Goal: Task Accomplishment & Management: Complete application form

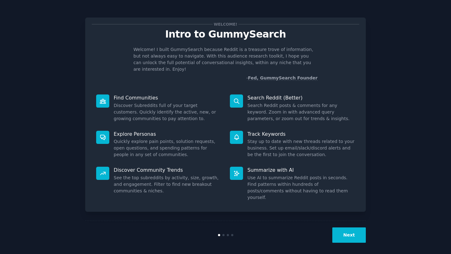
click at [353, 234] on button "Next" at bounding box center [349, 235] width 34 height 15
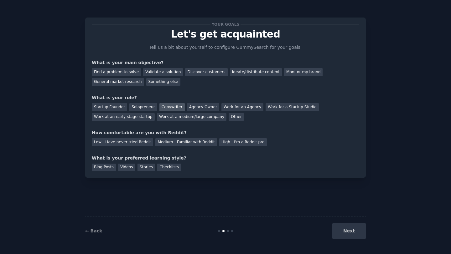
click at [172, 107] on div "Copywriter" at bounding box center [171, 107] width 25 height 8
click at [168, 143] on div "Medium - Familiar with Reddit" at bounding box center [185, 142] width 61 height 8
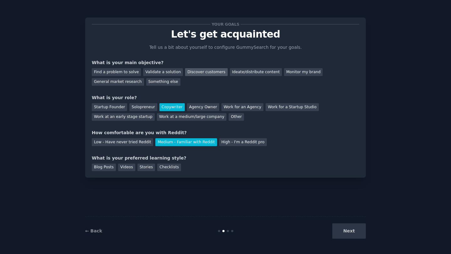
click at [191, 73] on div "Discover customers" at bounding box center [206, 72] width 42 height 8
click at [106, 167] on div "Blog Posts" at bounding box center [104, 168] width 24 height 8
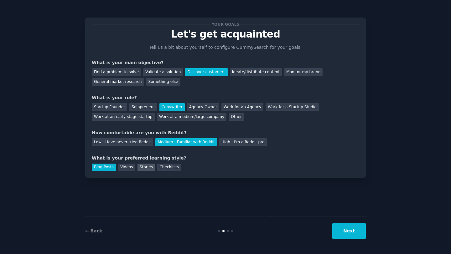
click at [140, 167] on div "Stories" at bounding box center [146, 168] width 18 height 8
click at [103, 169] on div "Blog Posts" at bounding box center [104, 168] width 24 height 8
click at [343, 235] on button "Next" at bounding box center [349, 231] width 34 height 15
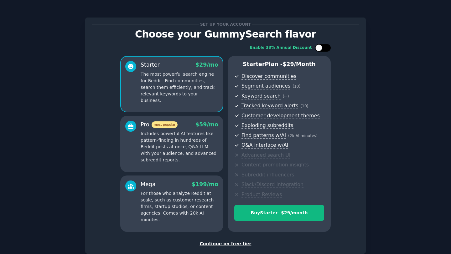
click at [323, 48] on div at bounding box center [323, 48] width 16 height 8
click at [323, 48] on div at bounding box center [326, 47] width 7 height 7
checkbox input "false"
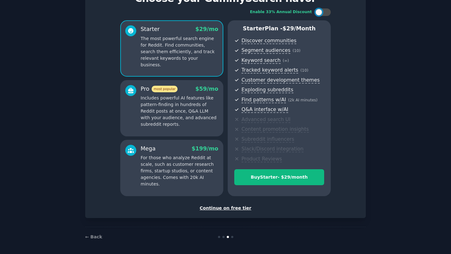
scroll to position [37, 0]
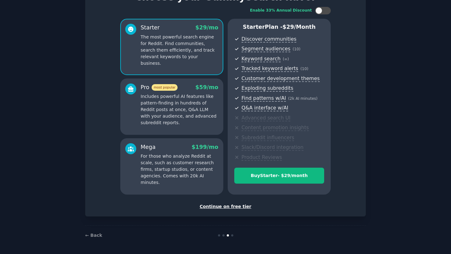
click at [231, 209] on div "Continue on free tier" at bounding box center [225, 207] width 267 height 7
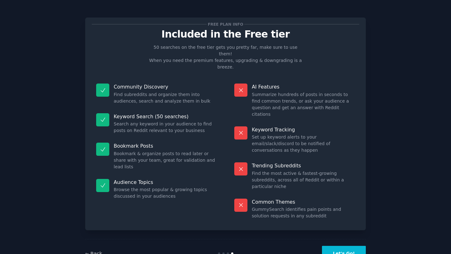
click at [345, 246] on button "Let's Go!" at bounding box center [344, 253] width 44 height 15
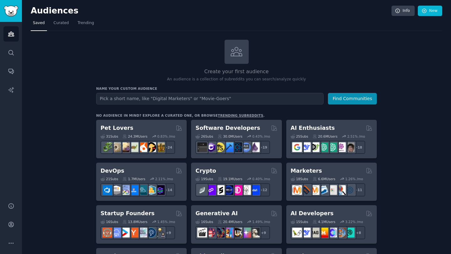
click at [261, 103] on input "text" at bounding box center [209, 99] width 227 height 12
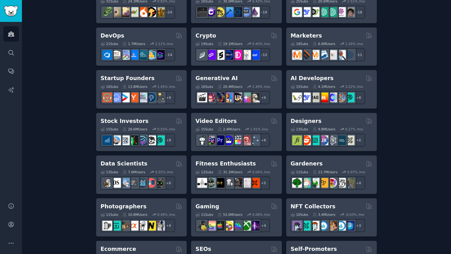
scroll to position [134, 0]
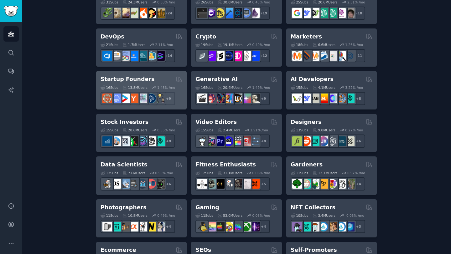
click at [157, 79] on div "Startup Founders" at bounding box center [142, 79] width 82 height 8
